Goal: Use online tool/utility: Utilize a website feature to perform a specific function

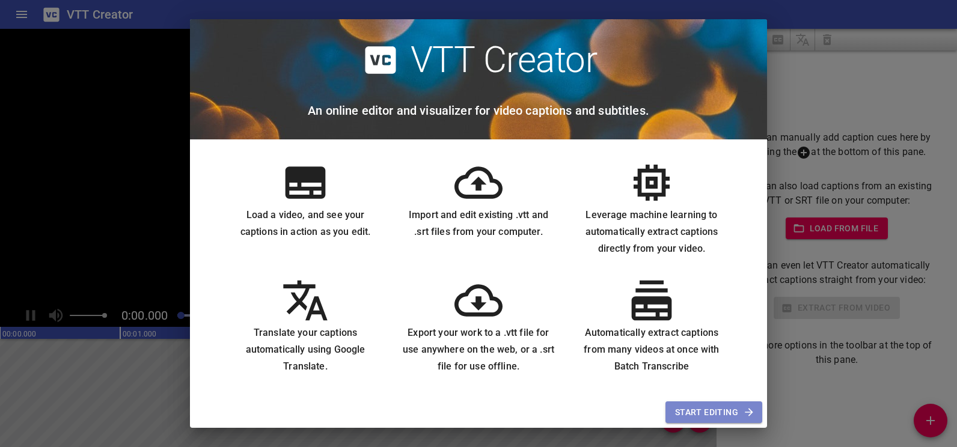
click at [703, 408] on span "Start Editing" at bounding box center [714, 412] width 78 height 15
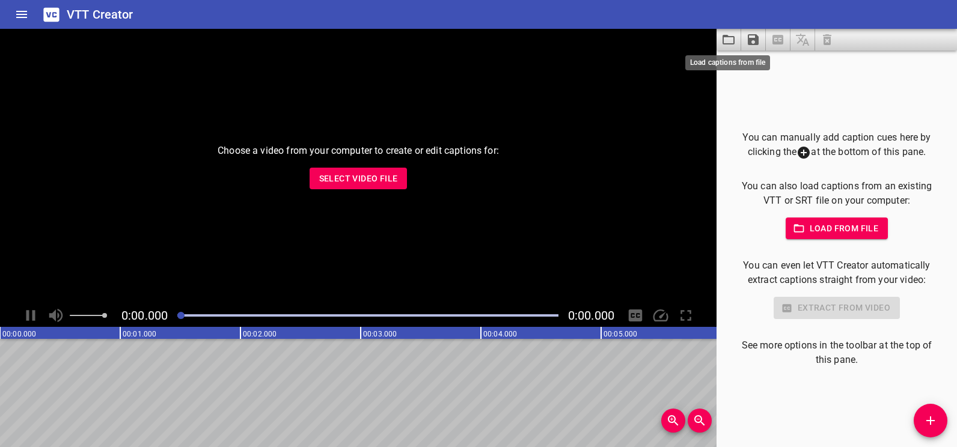
click at [730, 38] on icon "Load captions from file" at bounding box center [728, 39] width 14 height 14
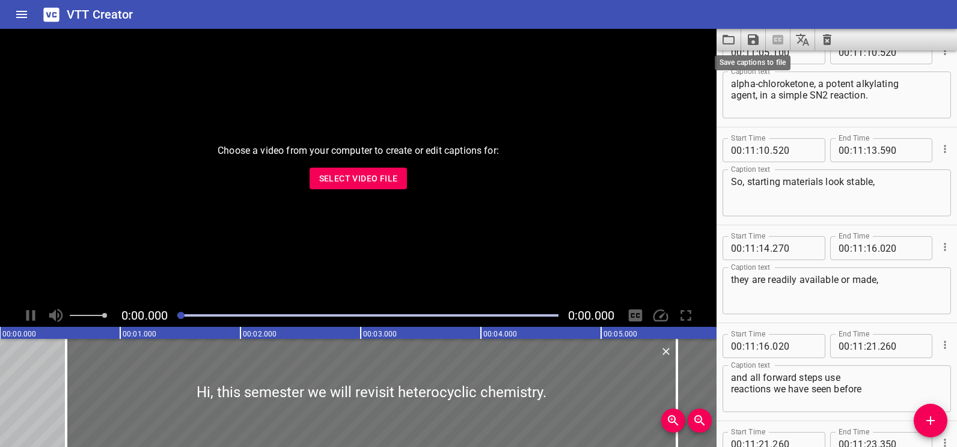
scroll to position [12492, 0]
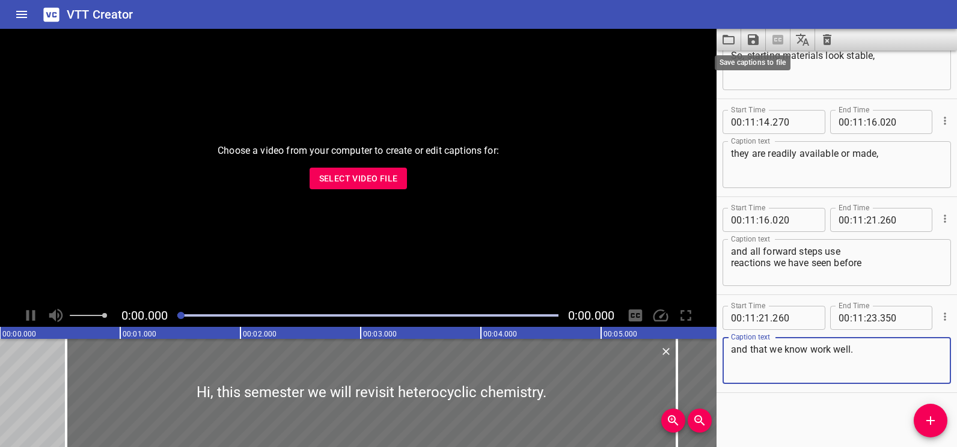
click at [754, 39] on icon "Save captions to file" at bounding box center [753, 39] width 11 height 11
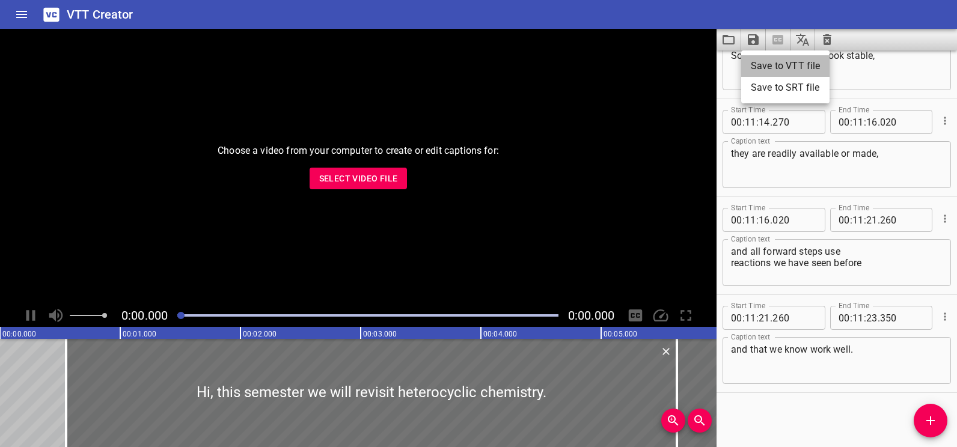
click at [780, 67] on li "Save to VTT file" at bounding box center [785, 66] width 88 height 22
click at [778, 399] on div "Start Time 00 : 00 : 00 . 550 Start Time End Time 00 : 00 : 05 . 630 End Time C…" at bounding box center [836, 248] width 240 height 397
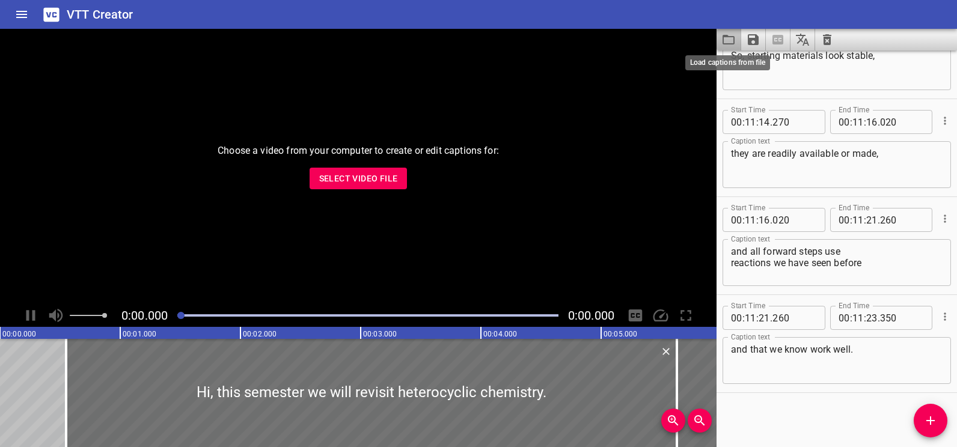
click at [726, 38] on icon "Load captions from file" at bounding box center [728, 39] width 14 height 14
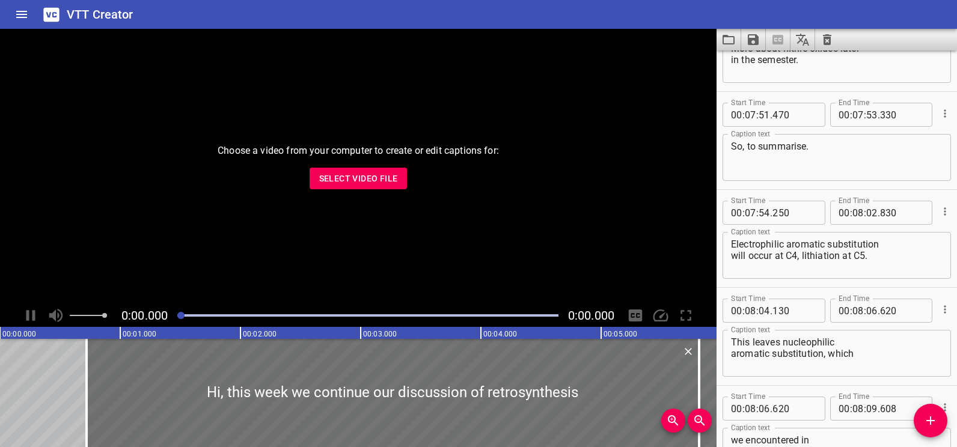
scroll to position [9162, 0]
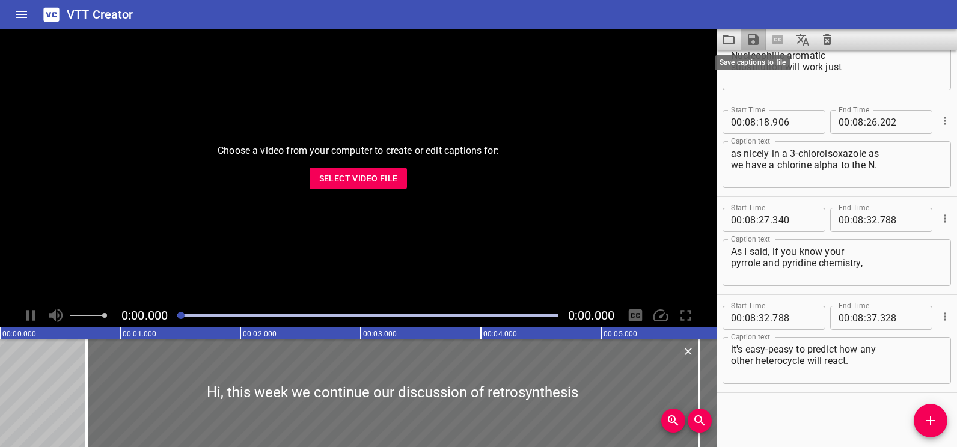
click at [754, 35] on icon "Save captions to file" at bounding box center [753, 39] width 11 height 11
click at [773, 61] on li "Save to VTT file" at bounding box center [785, 66] width 88 height 22
drag, startPoint x: 789, startPoint y: 442, endPoint x: 784, endPoint y: 426, distance: 16.5
click at [789, 441] on div "Start Time 00 : 00 : 00 . 720 Start Time End Time 00 : 00 : 05 . 814 End Time C…" at bounding box center [836, 248] width 240 height 397
click at [724, 34] on icon "Load captions from file" at bounding box center [728, 39] width 14 height 14
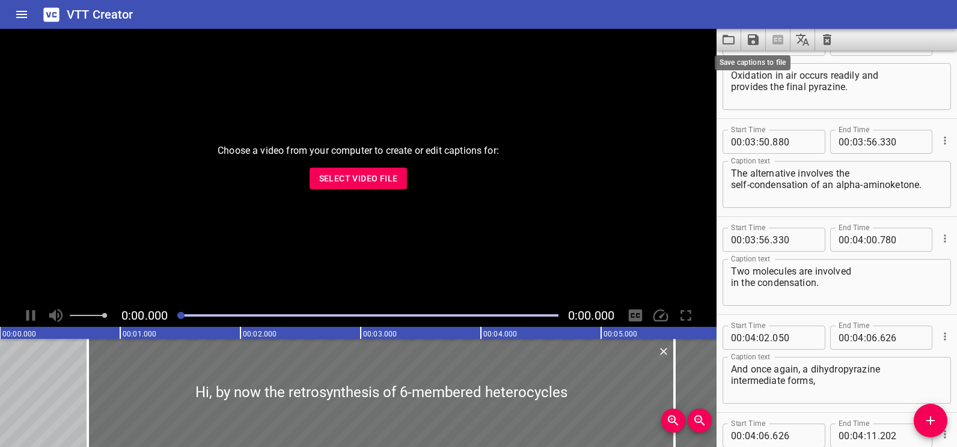
scroll to position [4166, 0]
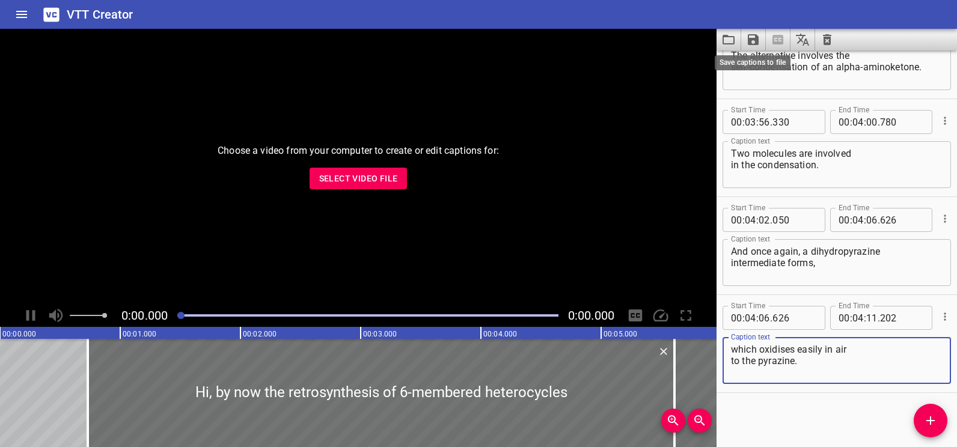
click at [754, 36] on icon "Save captions to file" at bounding box center [753, 39] width 14 height 14
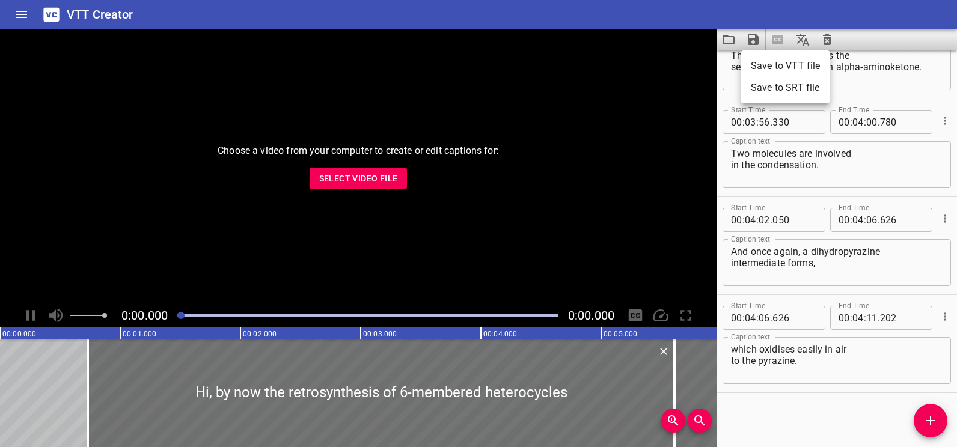
click at [771, 64] on li "Save to VTT file" at bounding box center [785, 66] width 88 height 22
